Goal: Find specific page/section: Find specific page/section

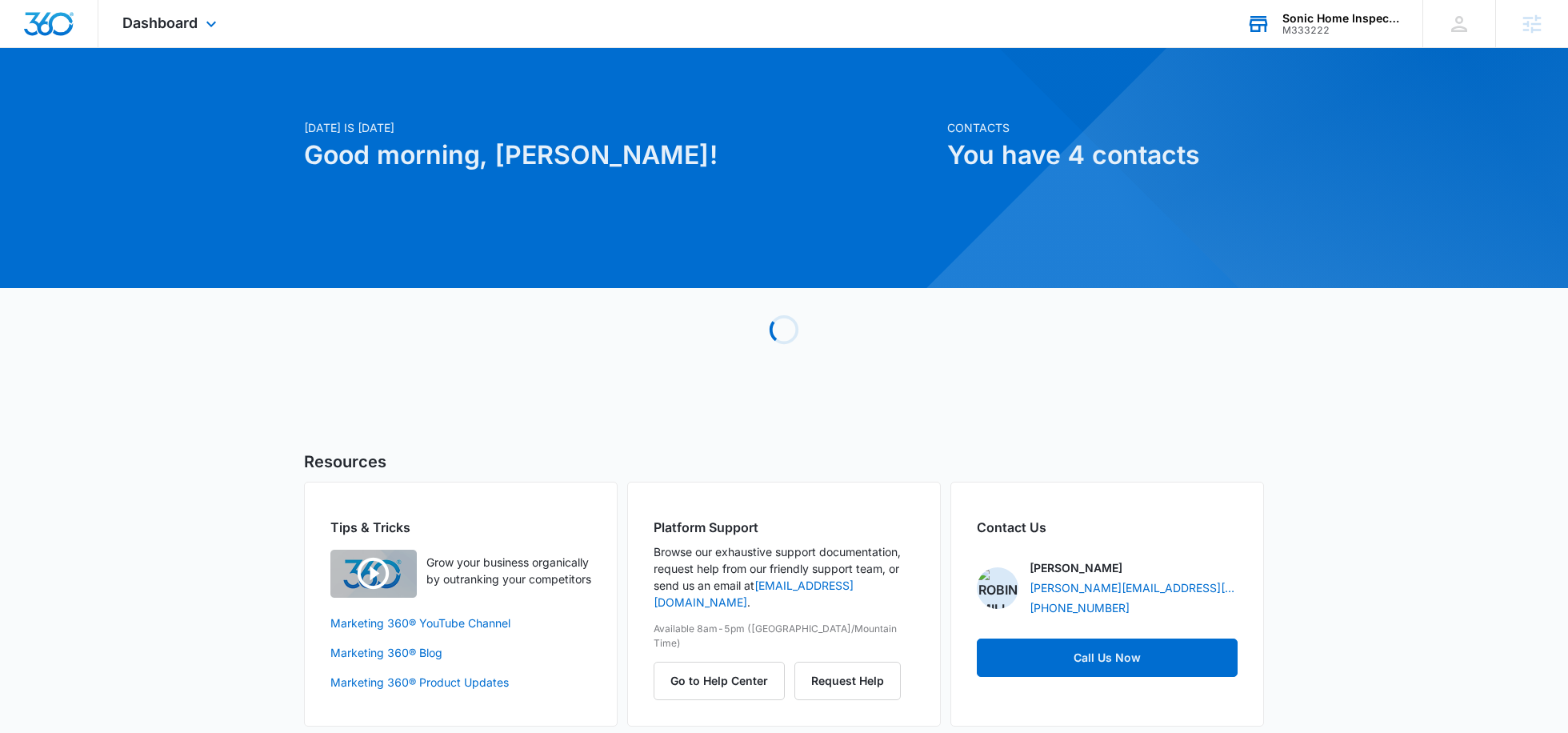
click at [1339, 17] on div "Sonic Home Inspections" at bounding box center [1341, 18] width 117 height 13
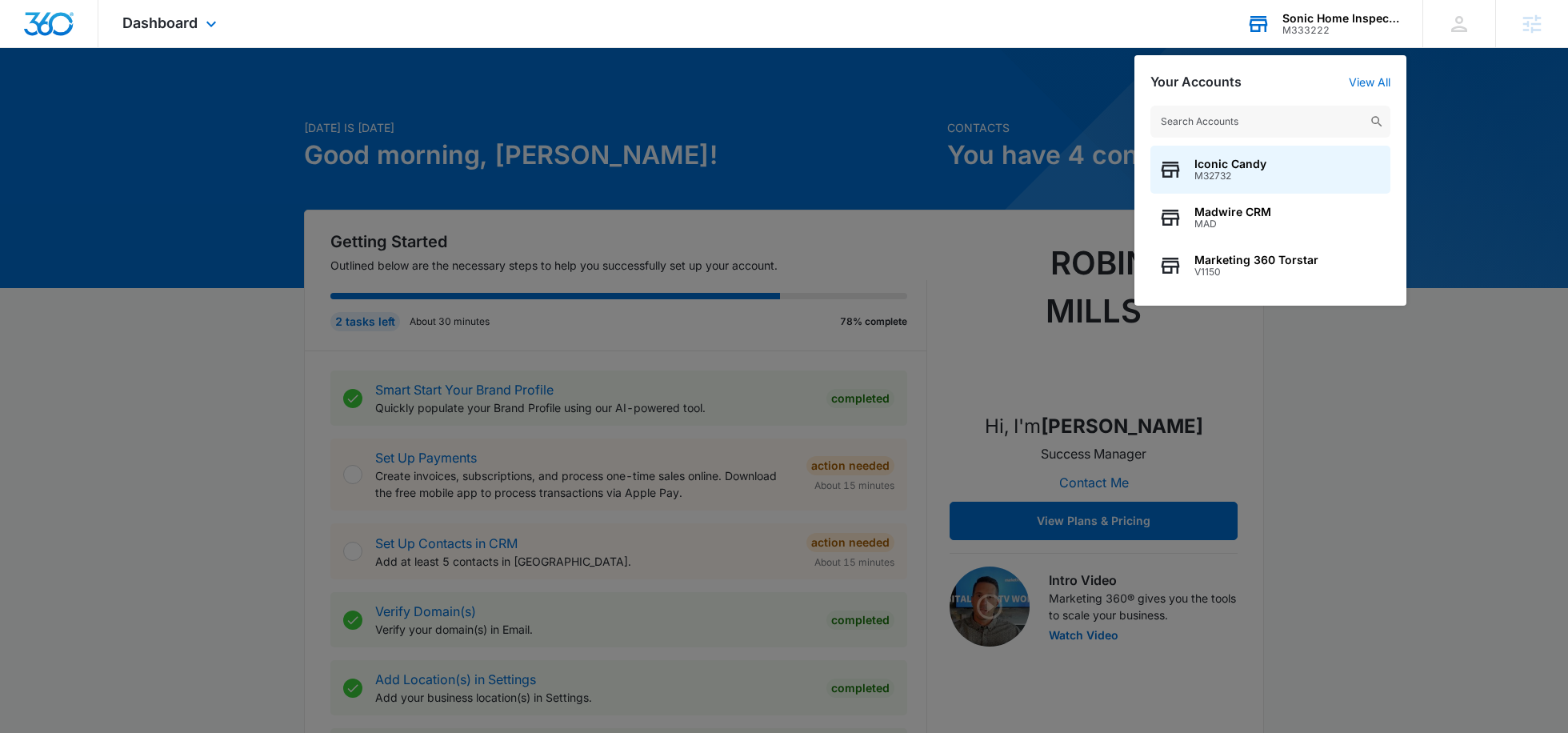
click at [1235, 120] on input "text" at bounding box center [1270, 121] width 240 height 32
click at [1206, 125] on input "text" at bounding box center [1270, 121] width 240 height 32
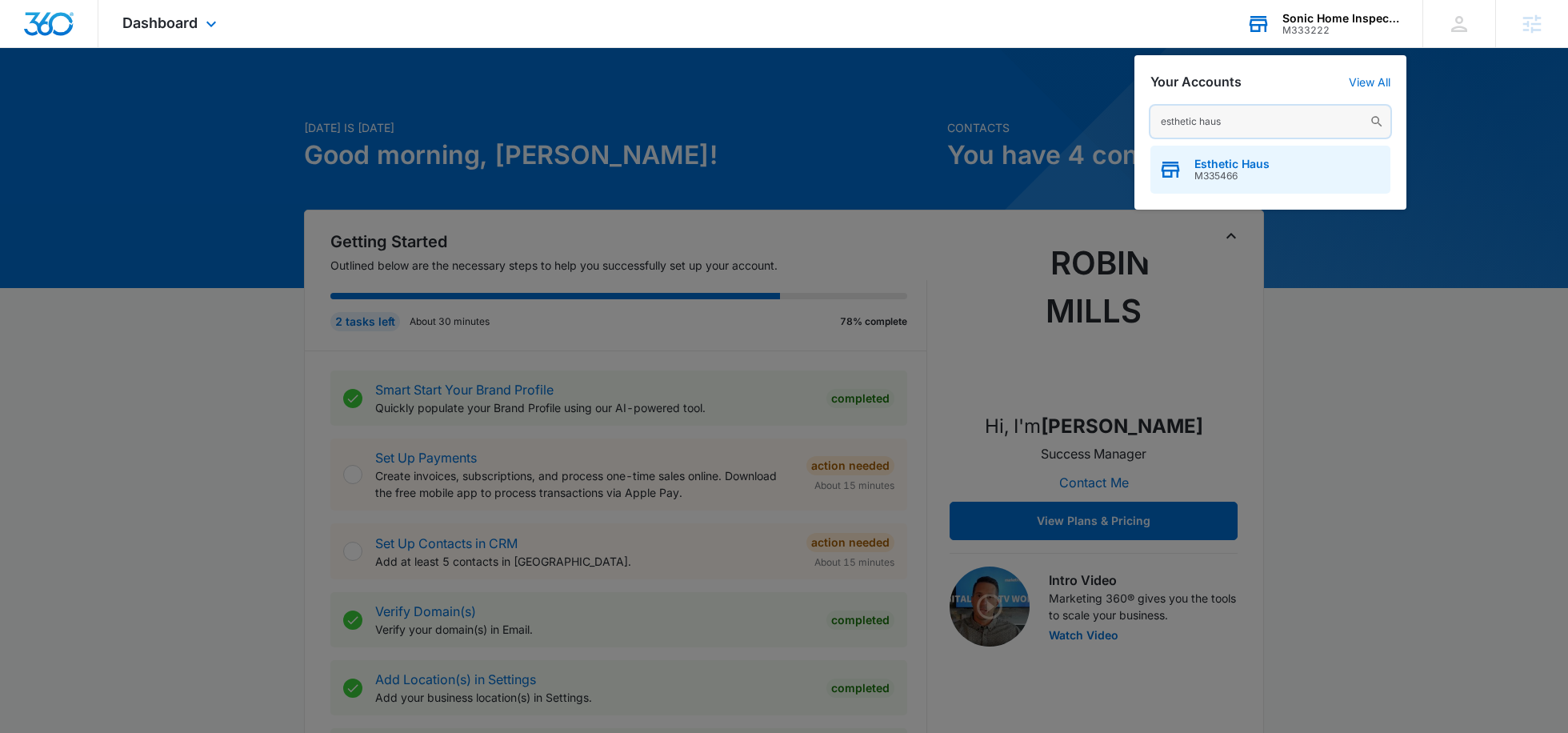
type input "esthetic haus"
click at [1222, 170] on span "M335466" at bounding box center [1232, 176] width 75 height 11
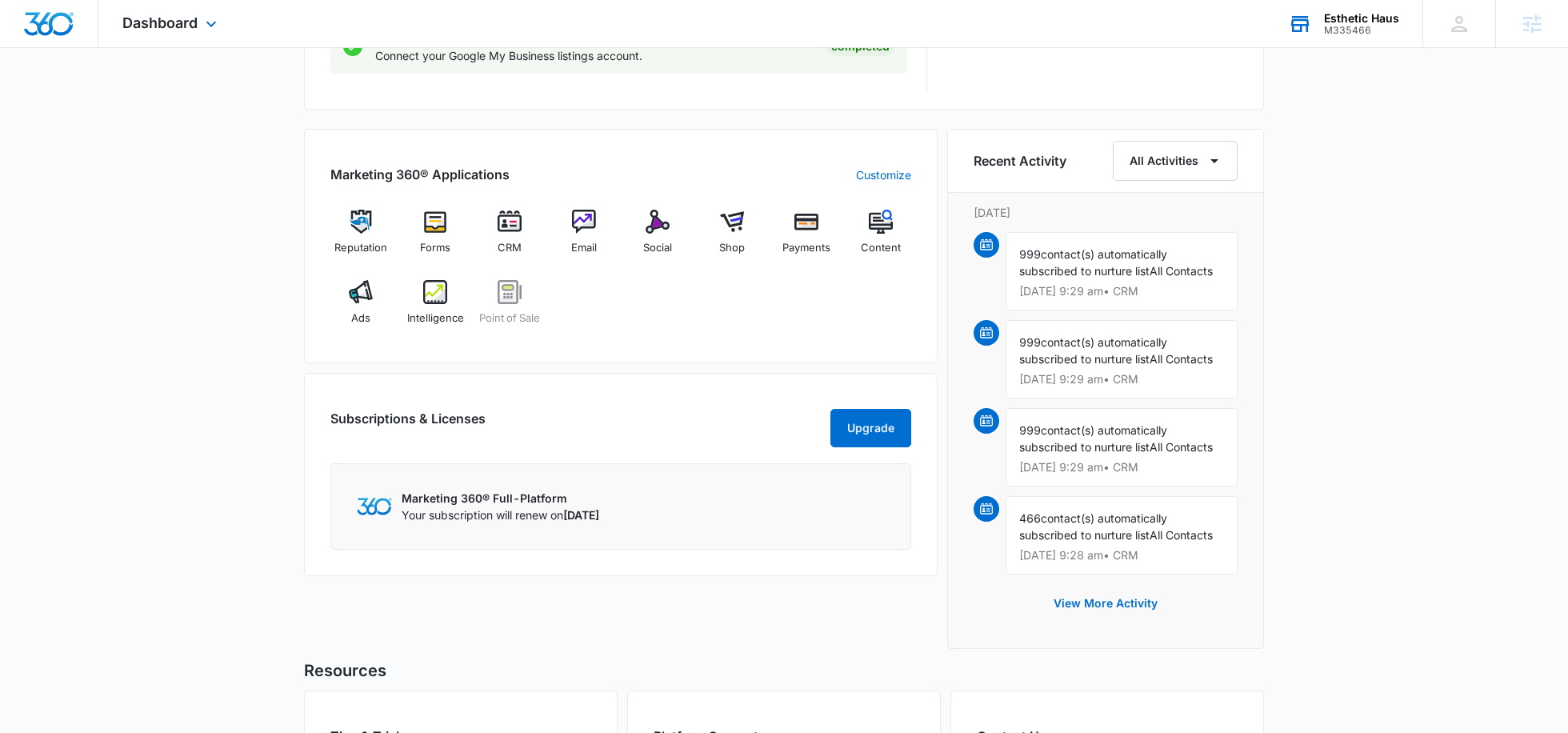
scroll to position [915, 0]
click at [577, 231] on div "Email" at bounding box center [584, 236] width 62 height 58
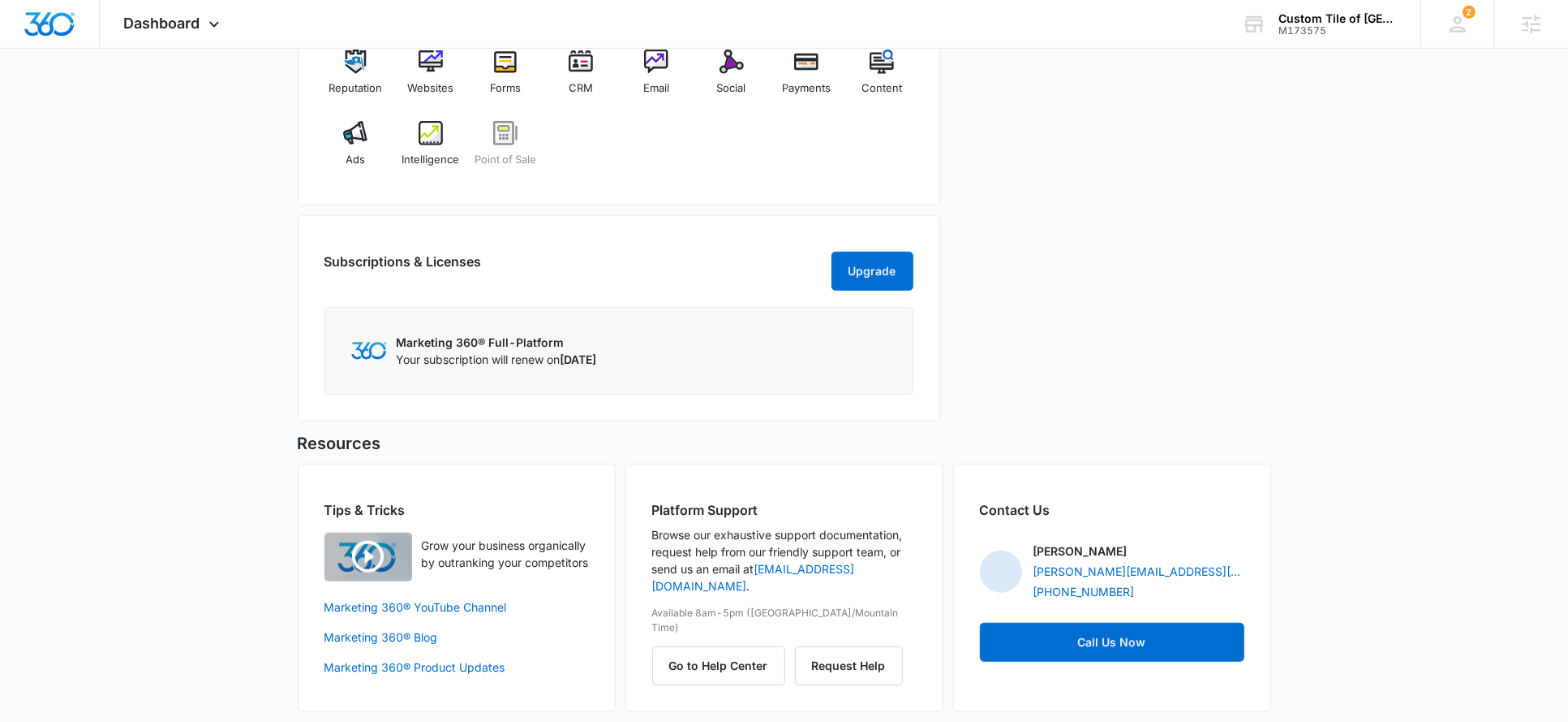
scroll to position [716, 0]
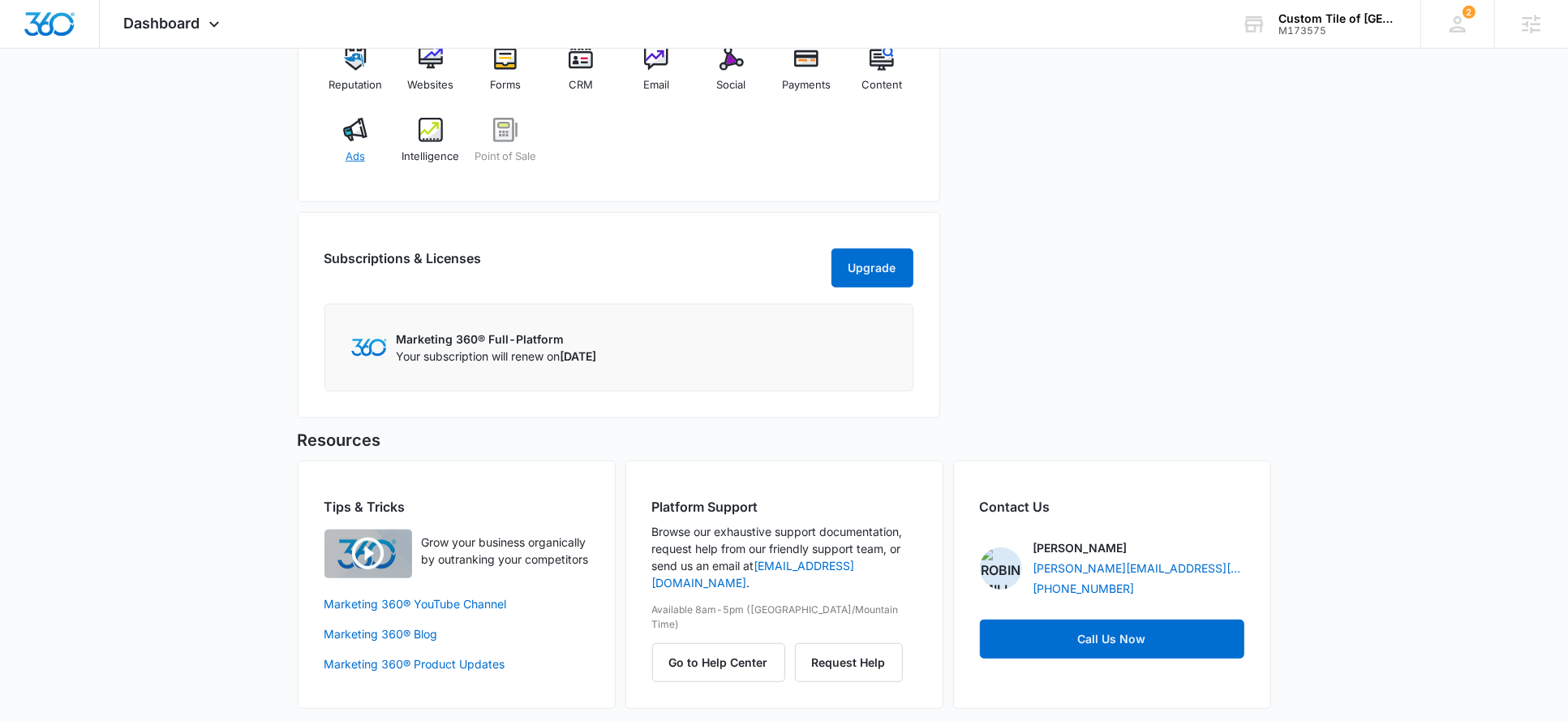
click at [355, 134] on img at bounding box center [355, 130] width 24 height 24
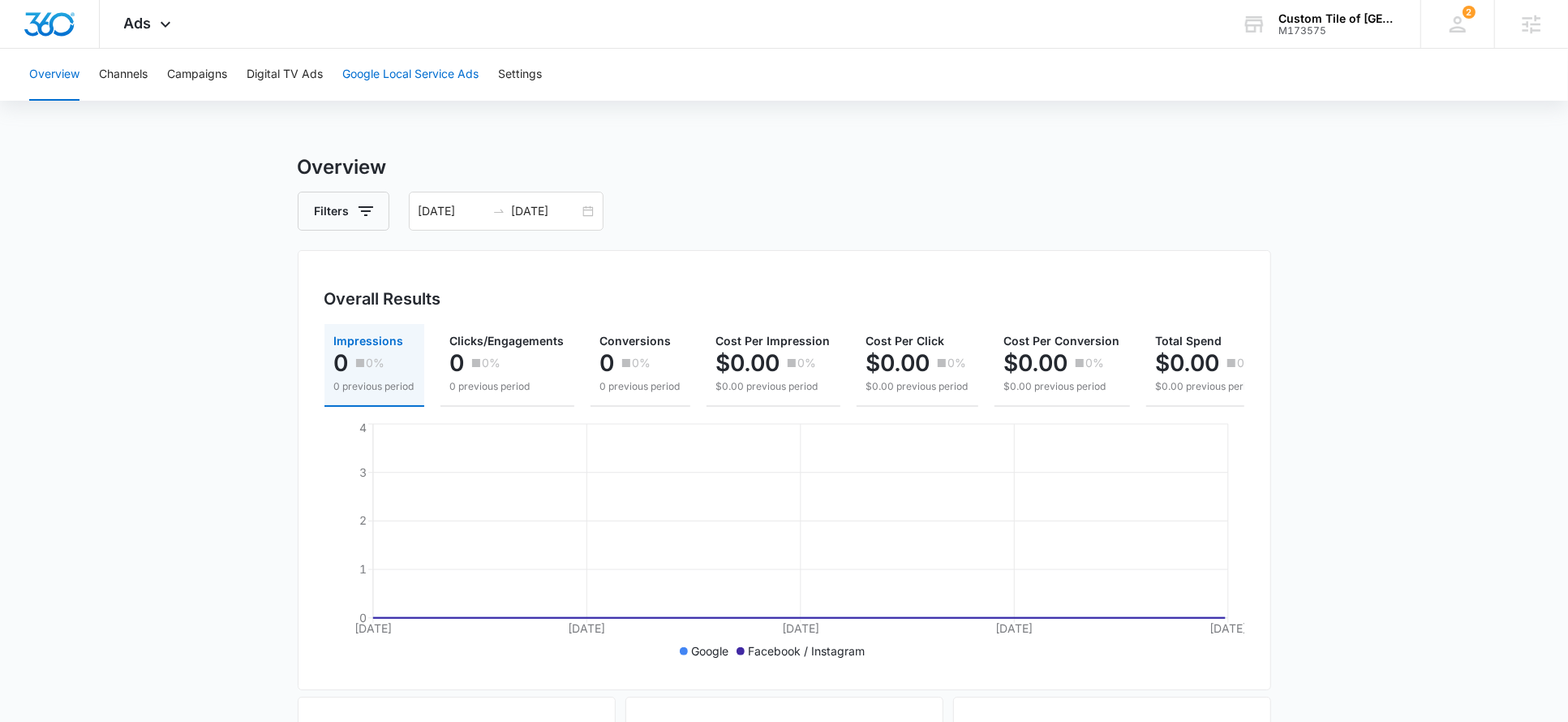
click at [378, 76] on button "Google Local Service Ads" at bounding box center [411, 74] width 136 height 52
